Goal: Transaction & Acquisition: Purchase product/service

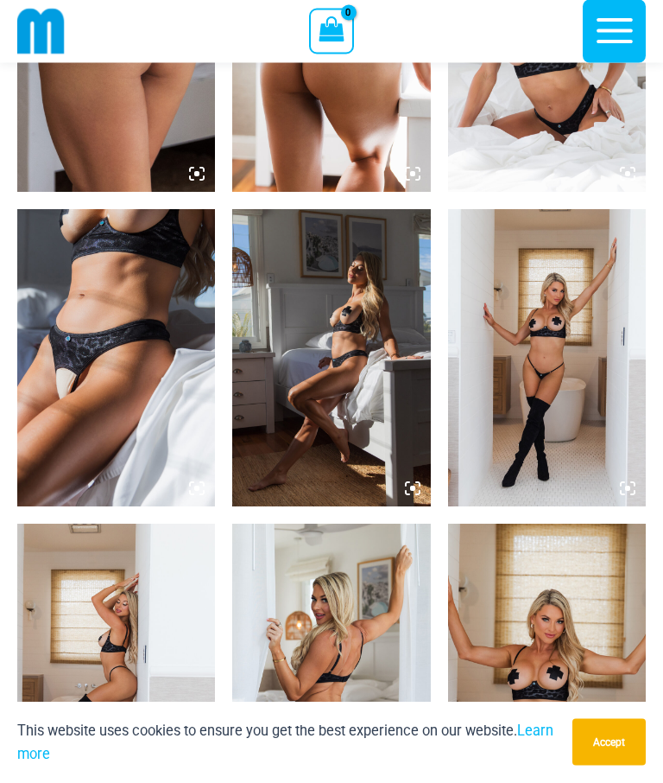
scroll to position [1490, 0]
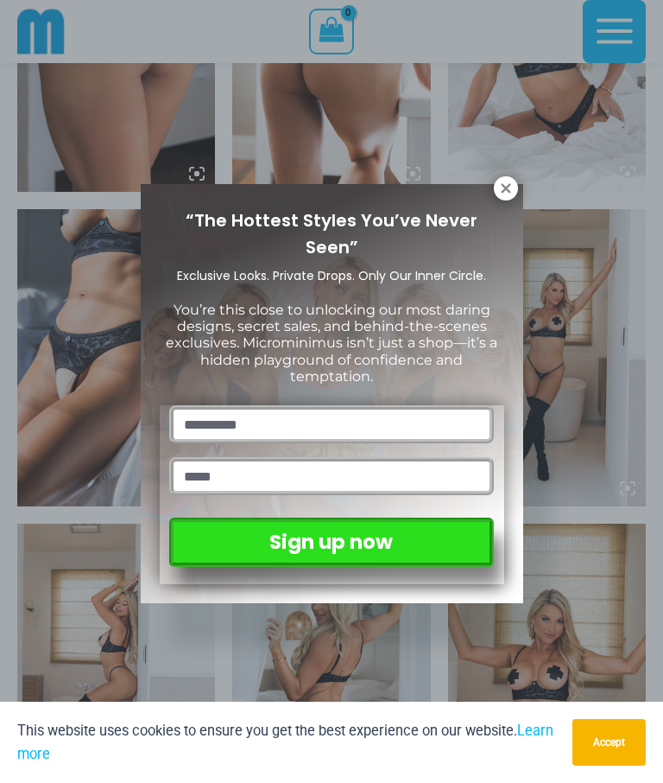
click at [563, 391] on div "“The Hottest Styles You’ve Never Seen” Exclusive Looks. Private Drops. Only Our…" at bounding box center [331, 391] width 663 height 783
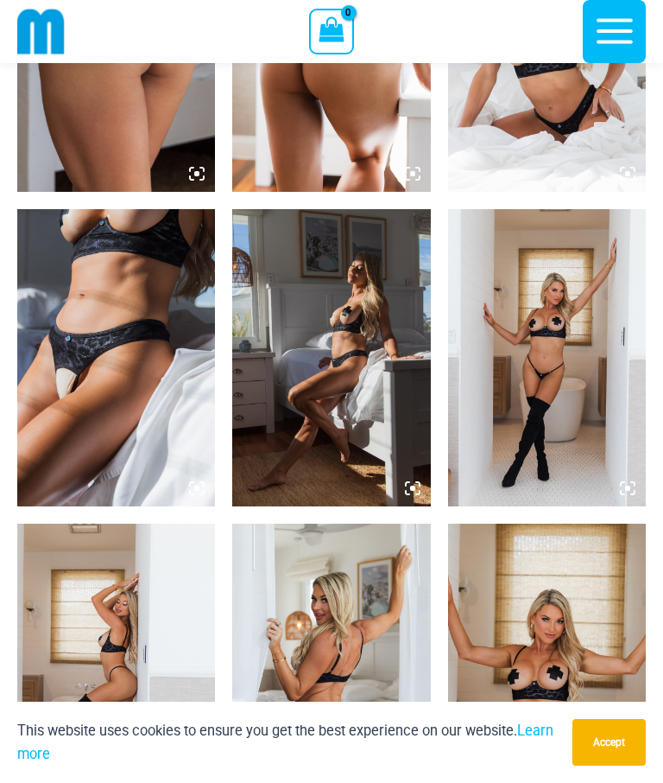
click at [561, 398] on img at bounding box center [547, 357] width 198 height 297
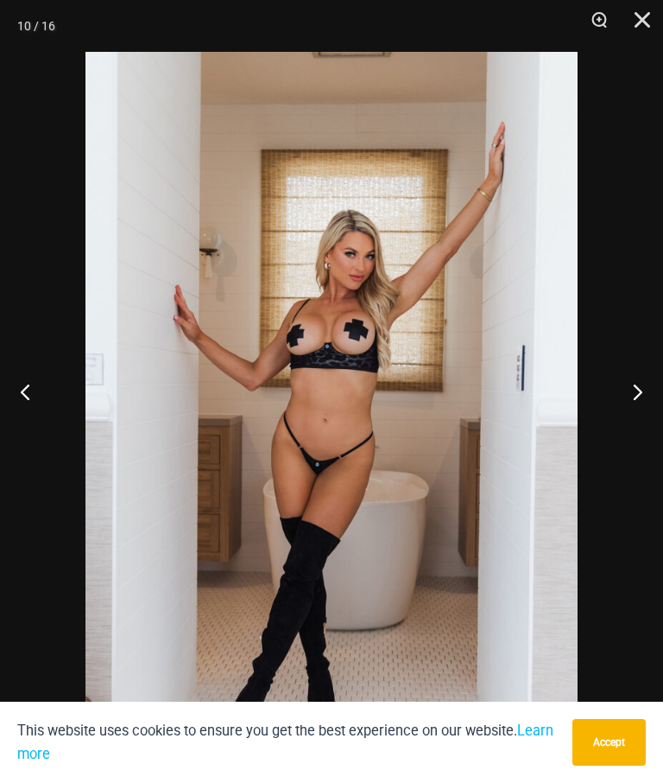
click at [629, 424] on button "Next" at bounding box center [631, 391] width 65 height 86
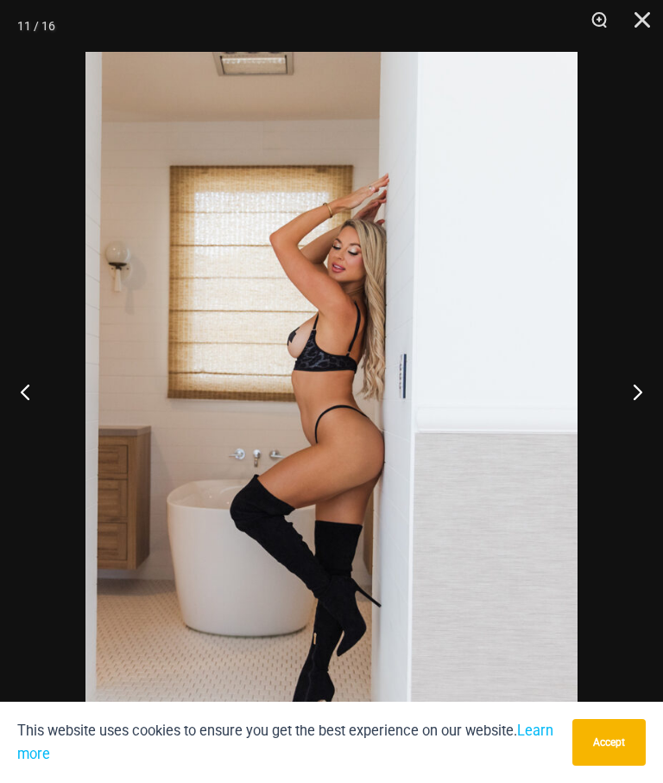
click at [627, 419] on button "Next" at bounding box center [631, 391] width 65 height 86
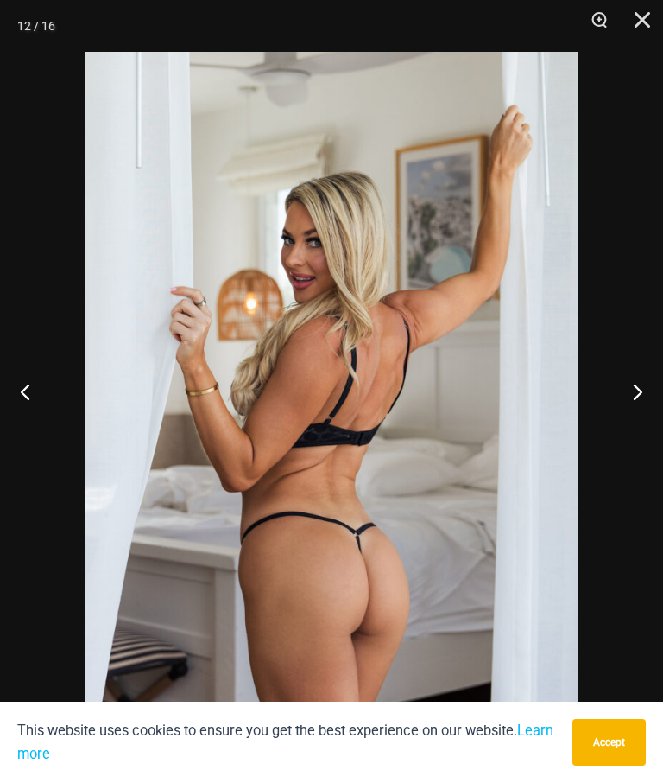
click at [628, 425] on button "Next" at bounding box center [631, 391] width 65 height 86
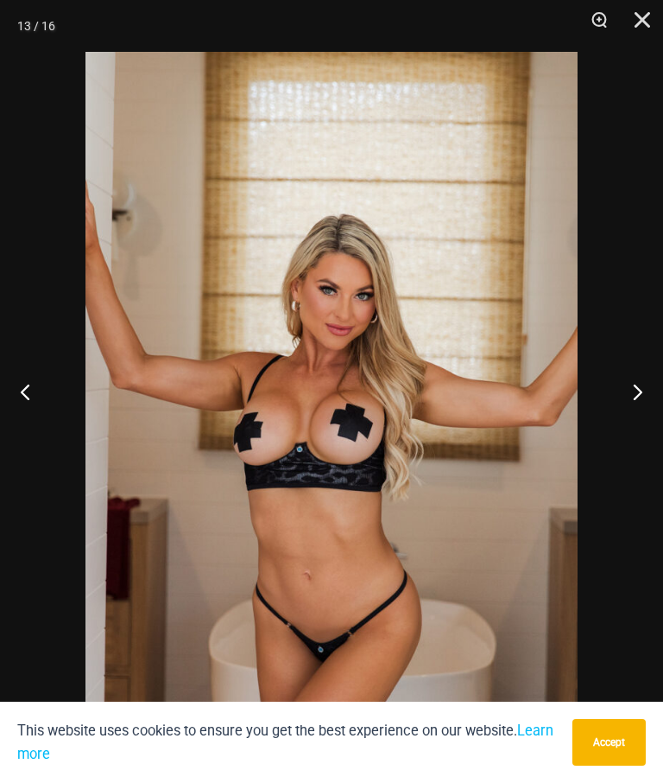
click at [636, 424] on button "Next" at bounding box center [631, 391] width 65 height 86
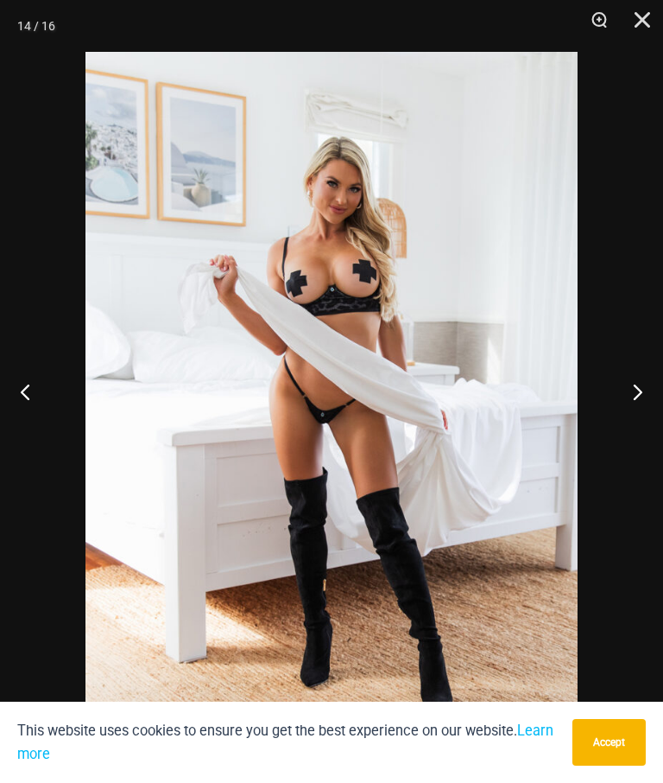
click at [639, 420] on button "Next" at bounding box center [631, 391] width 65 height 86
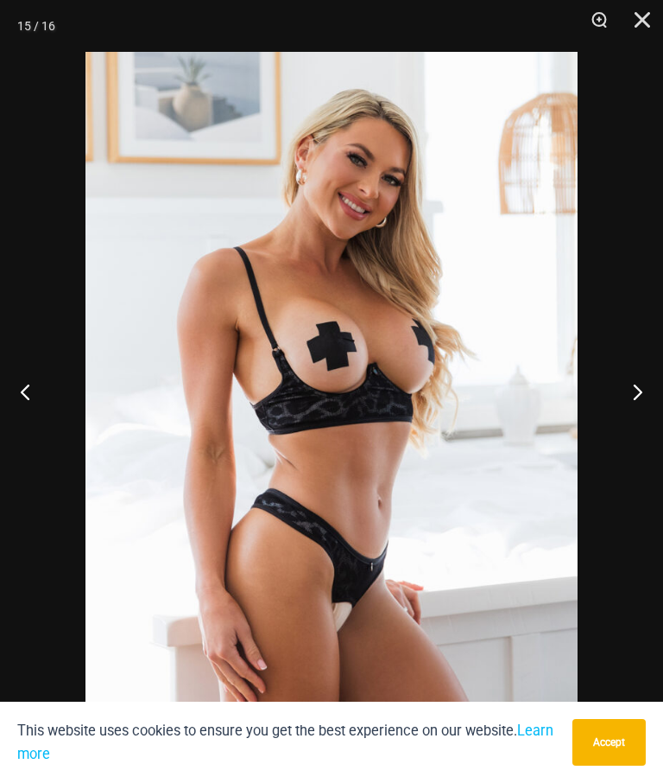
click at [627, 428] on button "Next" at bounding box center [631, 391] width 65 height 86
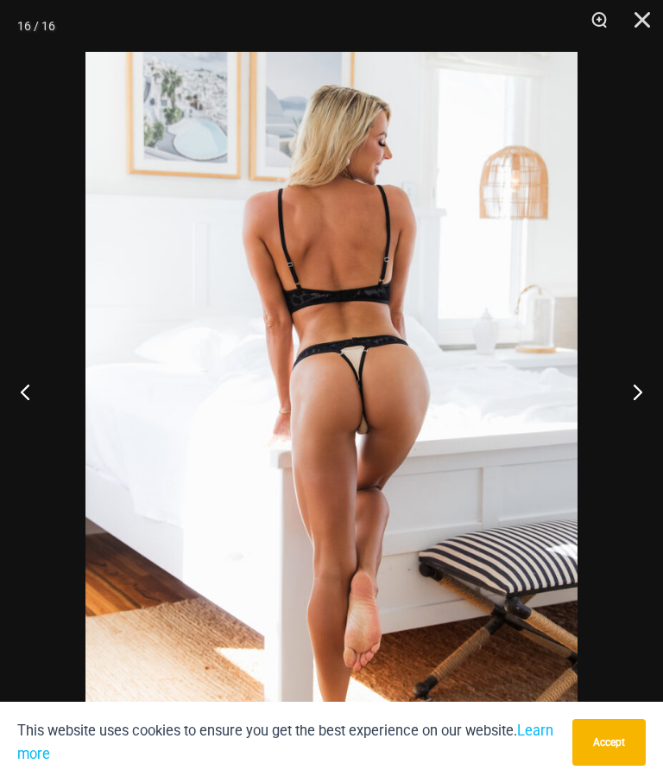
click at [624, 424] on button "Next" at bounding box center [631, 391] width 65 height 86
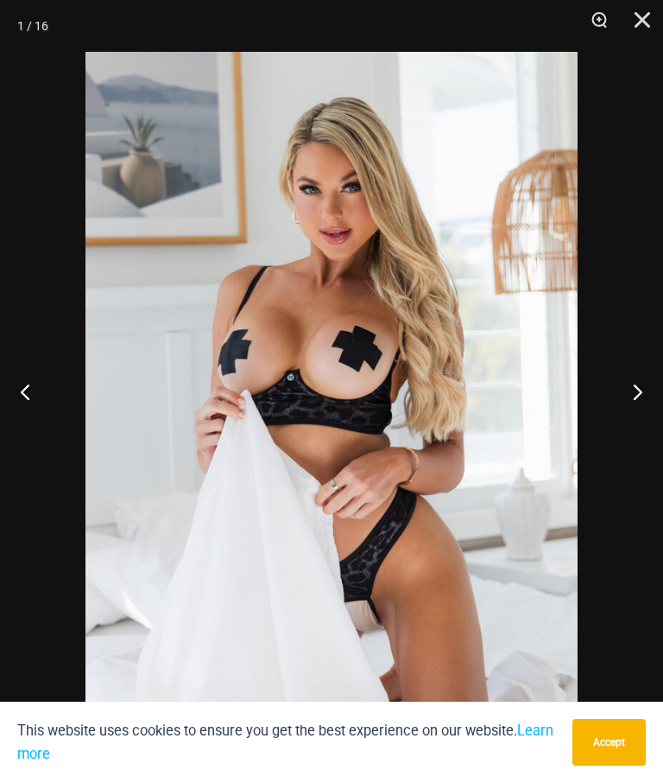
click at [635, 426] on button "Next" at bounding box center [631, 391] width 65 height 86
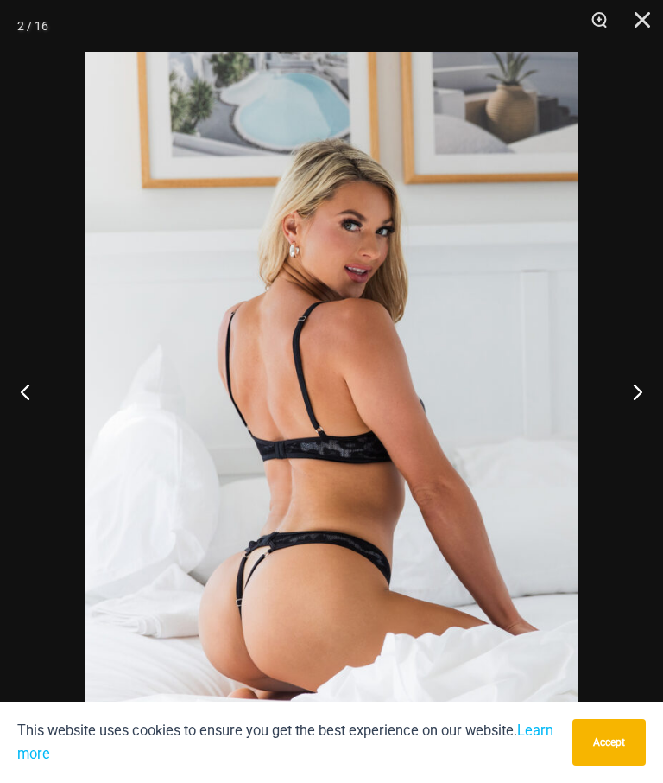
click at [637, 428] on button "Next" at bounding box center [631, 391] width 65 height 86
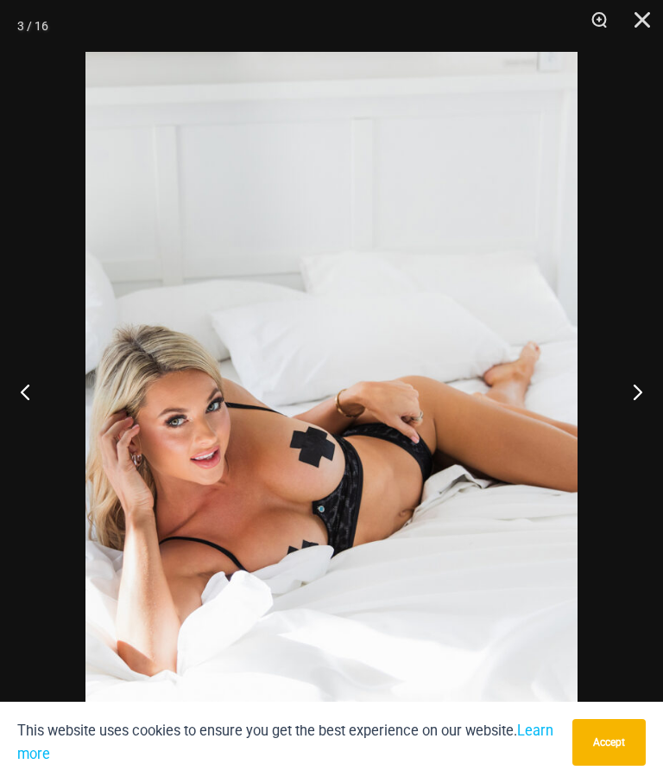
click at [632, 429] on button "Next" at bounding box center [631, 391] width 65 height 86
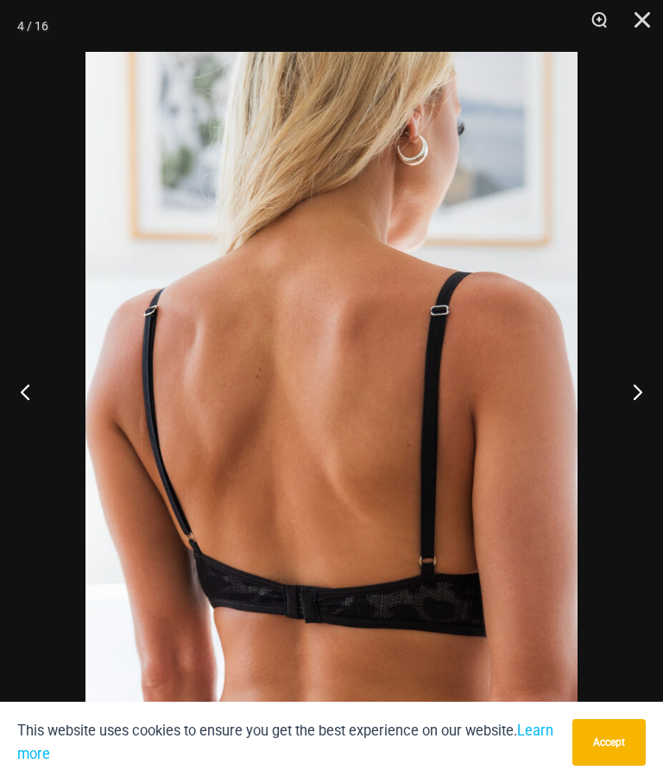
click at [631, 426] on button "Next" at bounding box center [631, 391] width 65 height 86
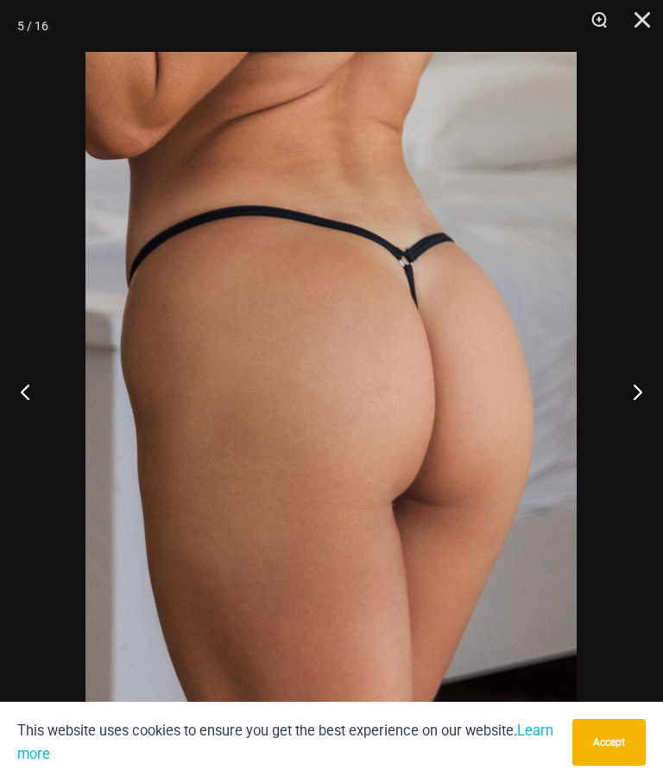
click at [627, 426] on button "Next" at bounding box center [631, 391] width 65 height 86
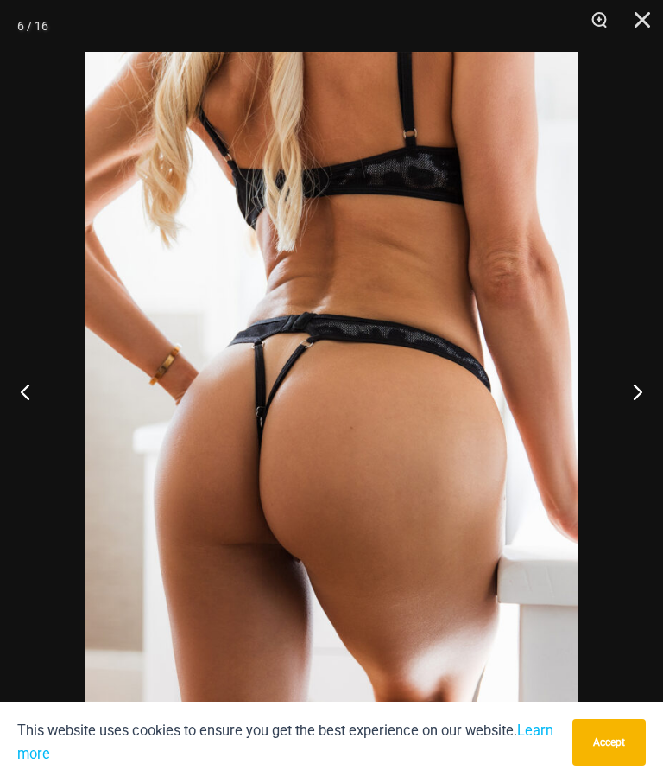
click at [632, 428] on button "Next" at bounding box center [631, 391] width 65 height 86
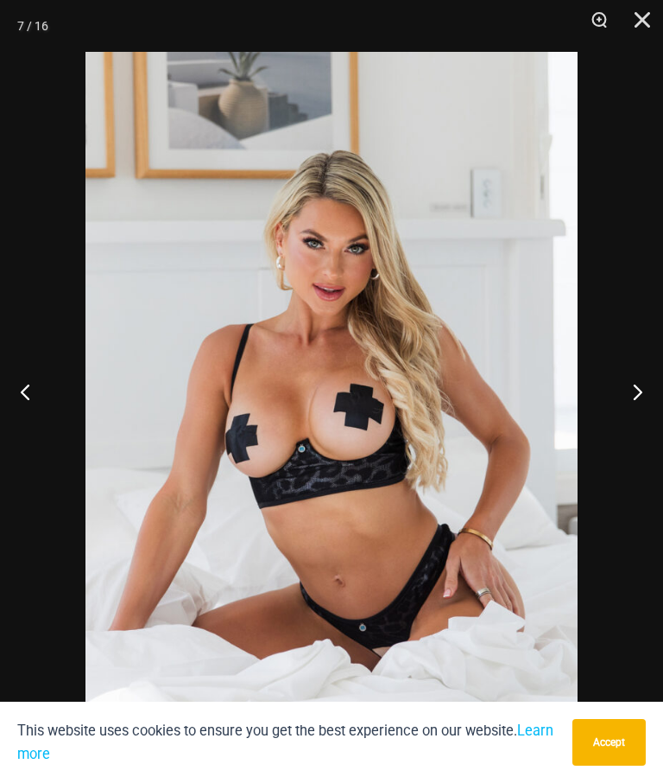
click at [635, 425] on button "Next" at bounding box center [631, 391] width 65 height 86
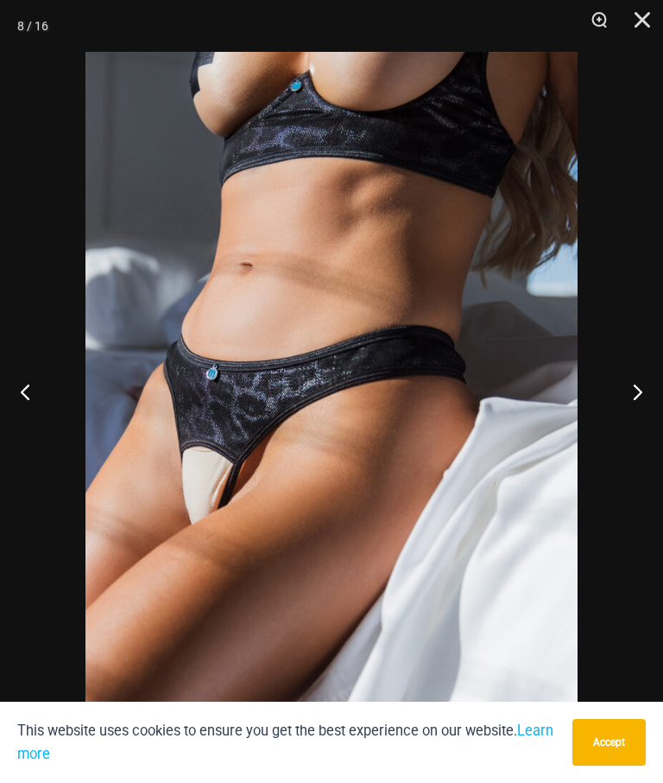
click at [631, 13] on button "Close" at bounding box center [636, 26] width 43 height 52
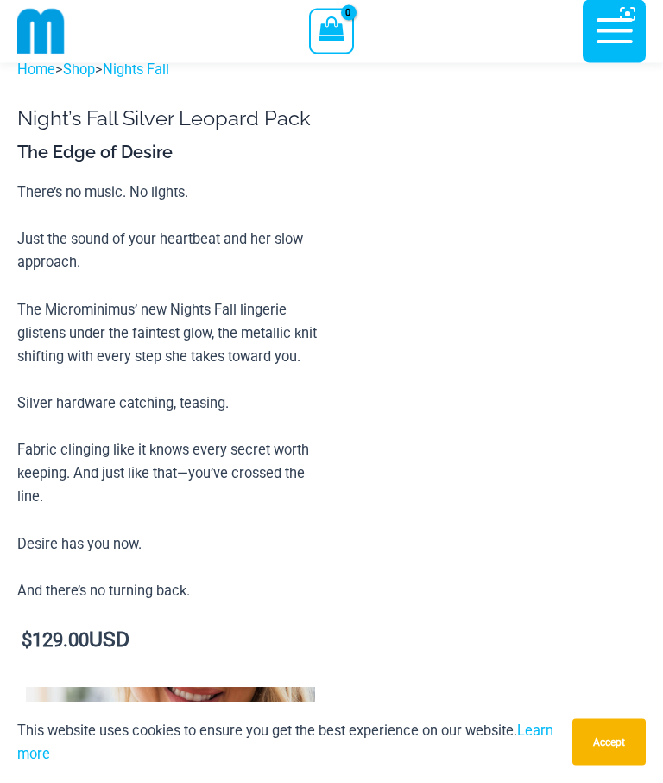
scroll to position [2593, 0]
